Goal: Navigation & Orientation: Find specific page/section

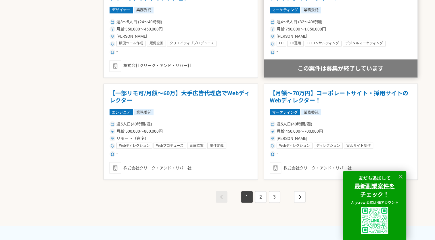
scroll to position [1007, 0]
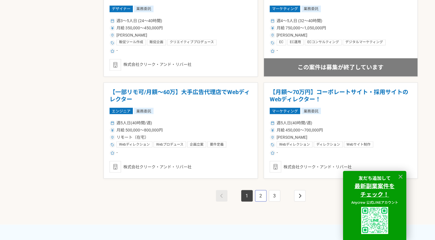
click at [258, 197] on link "2" at bounding box center [261, 196] width 12 height 12
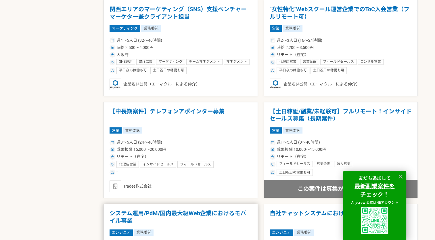
scroll to position [547, 0]
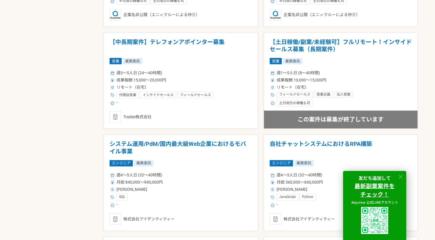
click at [400, 173] on icon at bounding box center [401, 176] width 7 height 7
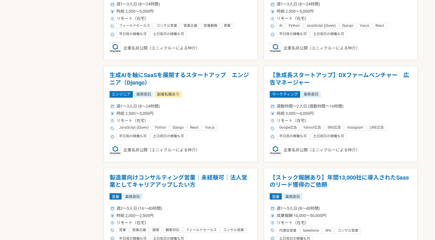
scroll to position [1036, 0]
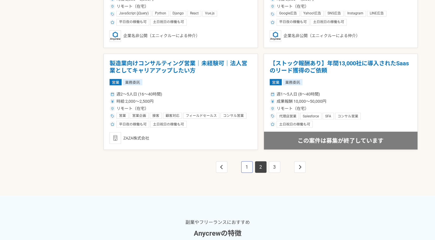
click at [246, 165] on link "1" at bounding box center [247, 167] width 12 height 12
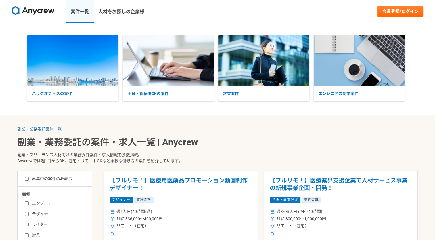
click at [79, 10] on link "案件一覧" at bounding box center [80, 11] width 28 height 23
click at [49, 11] on img at bounding box center [33, 10] width 43 height 9
click at [44, 9] on img at bounding box center [33, 10] width 43 height 9
click at [45, 12] on img at bounding box center [33, 10] width 43 height 9
click at [53, 7] on img at bounding box center [33, 10] width 43 height 9
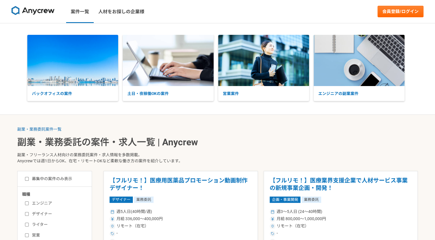
click at [50, 11] on img at bounding box center [33, 10] width 43 height 9
drag, startPoint x: 158, startPoint y: 11, endPoint x: 140, endPoint y: 11, distance: 18.4
click at [157, 11] on nav "案件一覧 人材をお探しの企業様 会員登録/ログイン" at bounding box center [217, 11] width 435 height 23
click at [127, 14] on link "人材をお探しの企業様" at bounding box center [121, 11] width 55 height 23
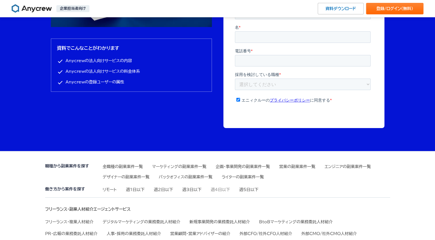
scroll to position [1803, 0]
